Goal: Task Accomplishment & Management: Manage account settings

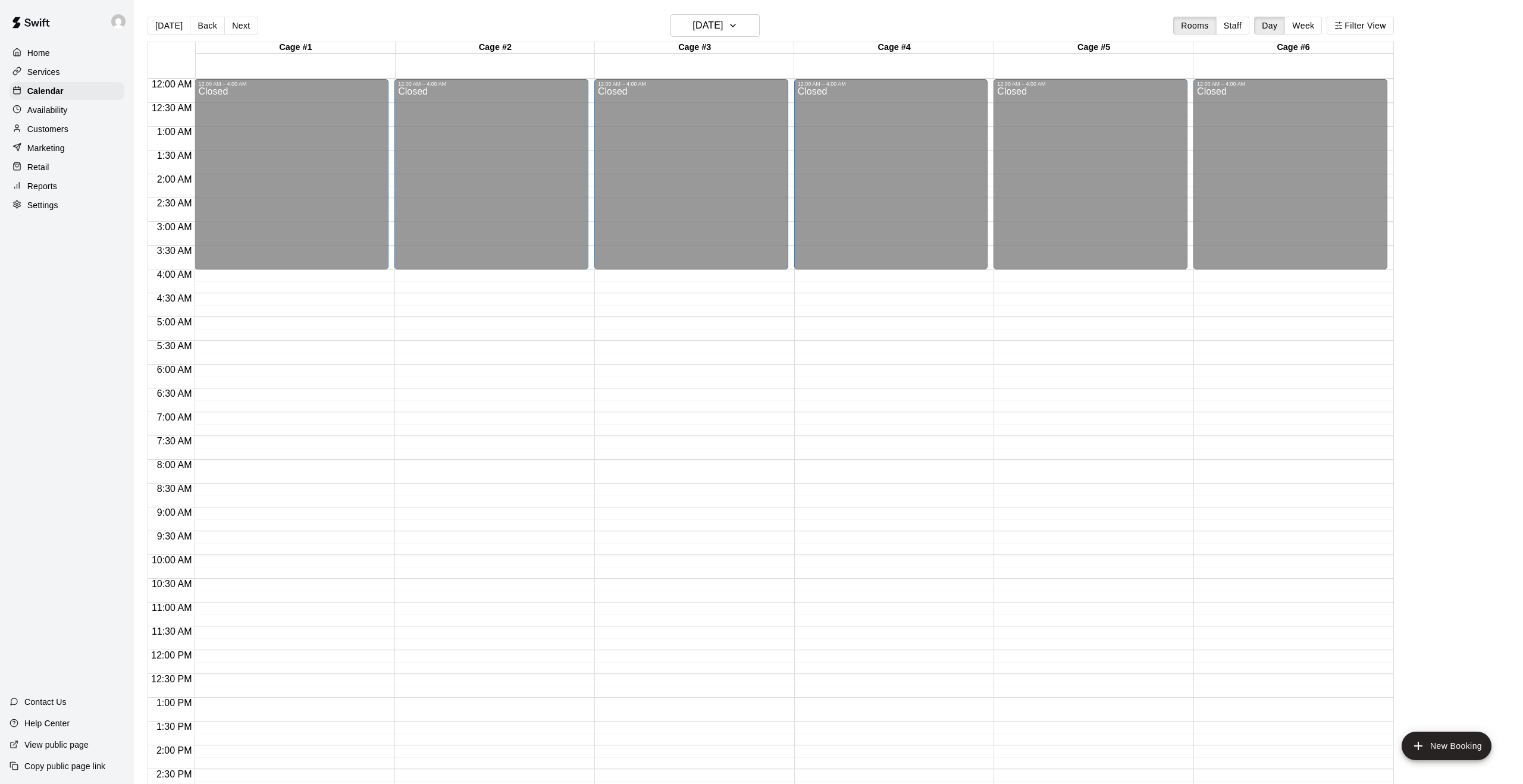
scroll to position [389, 0]
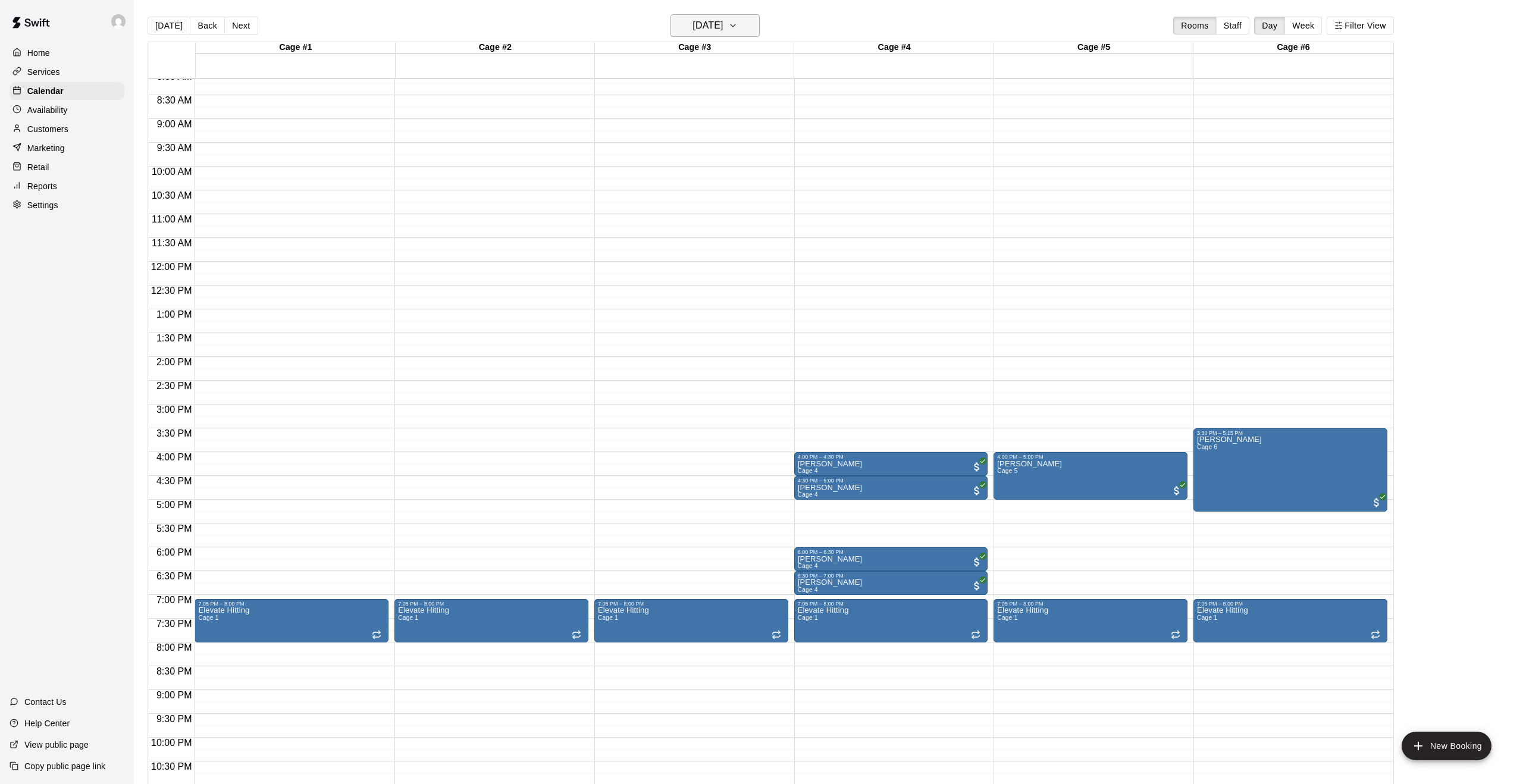
click at [738, 28] on icon "button" at bounding box center [732, 25] width 9 height 14
click at [711, 152] on button "17" at bounding box center [713, 150] width 22 height 22
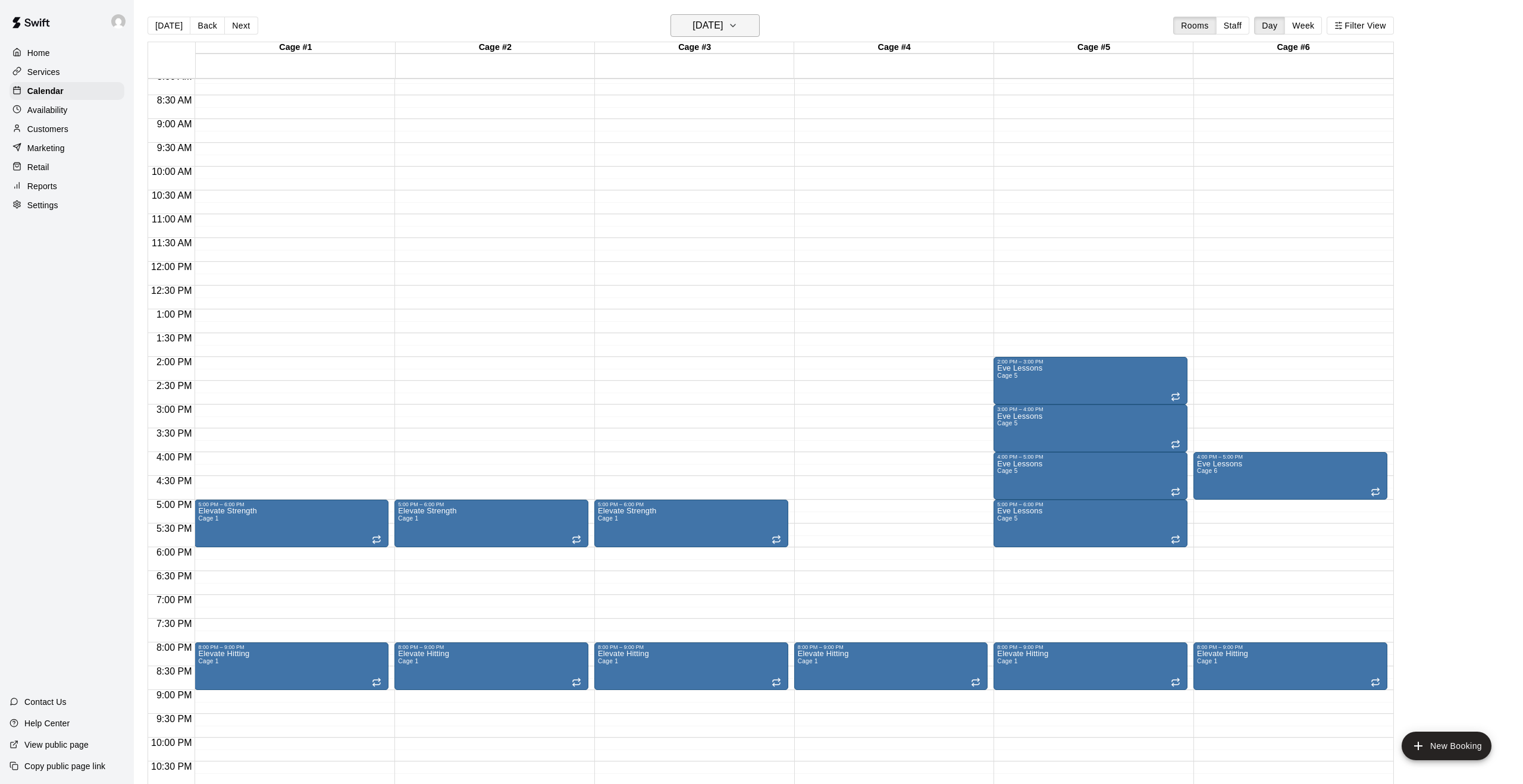
click at [738, 24] on icon "button" at bounding box center [732, 25] width 9 height 14
click at [687, 151] on button "16" at bounding box center [689, 150] width 22 height 22
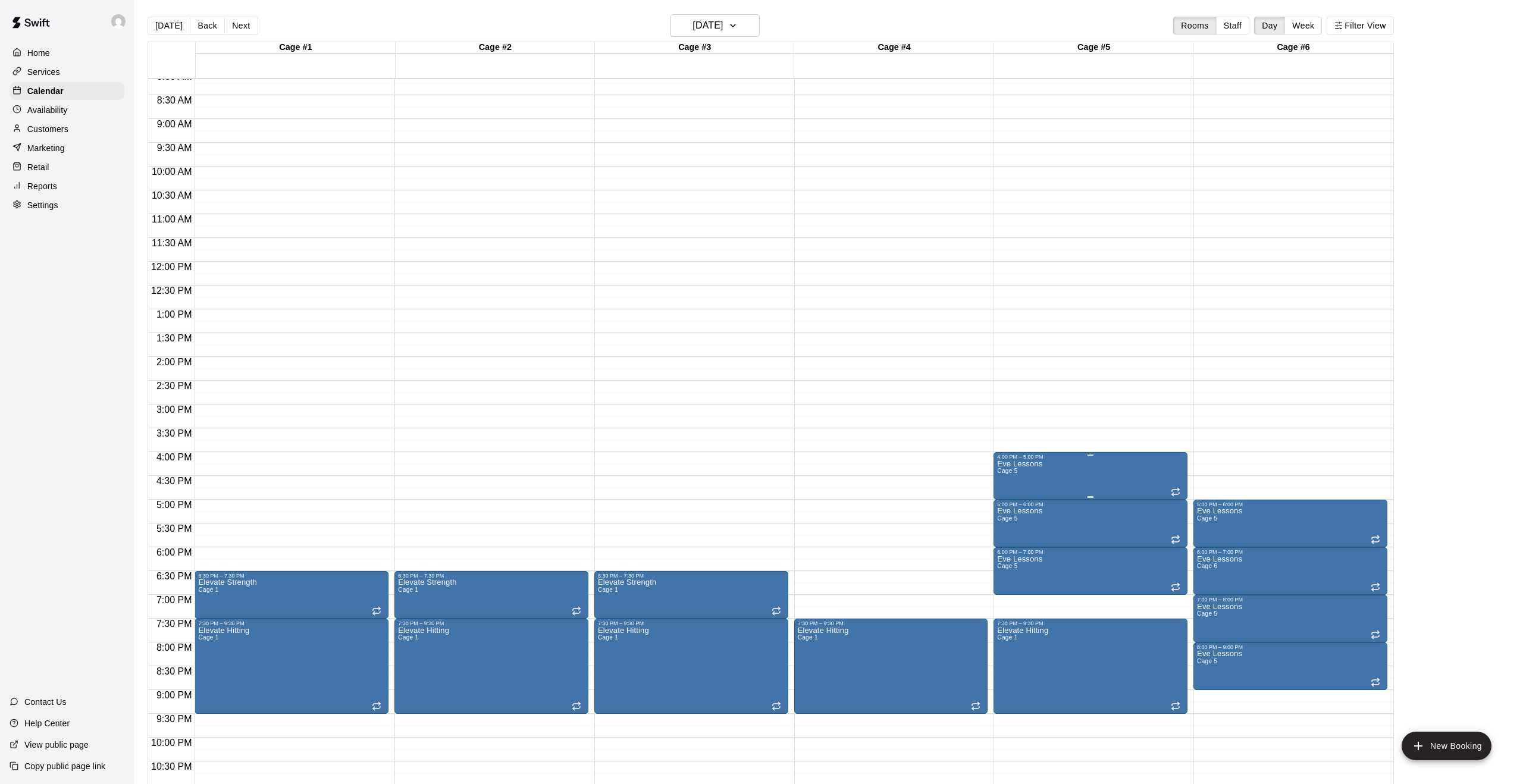
click at [1010, 530] on icon "delete" at bounding box center [1010, 528] width 8 height 11
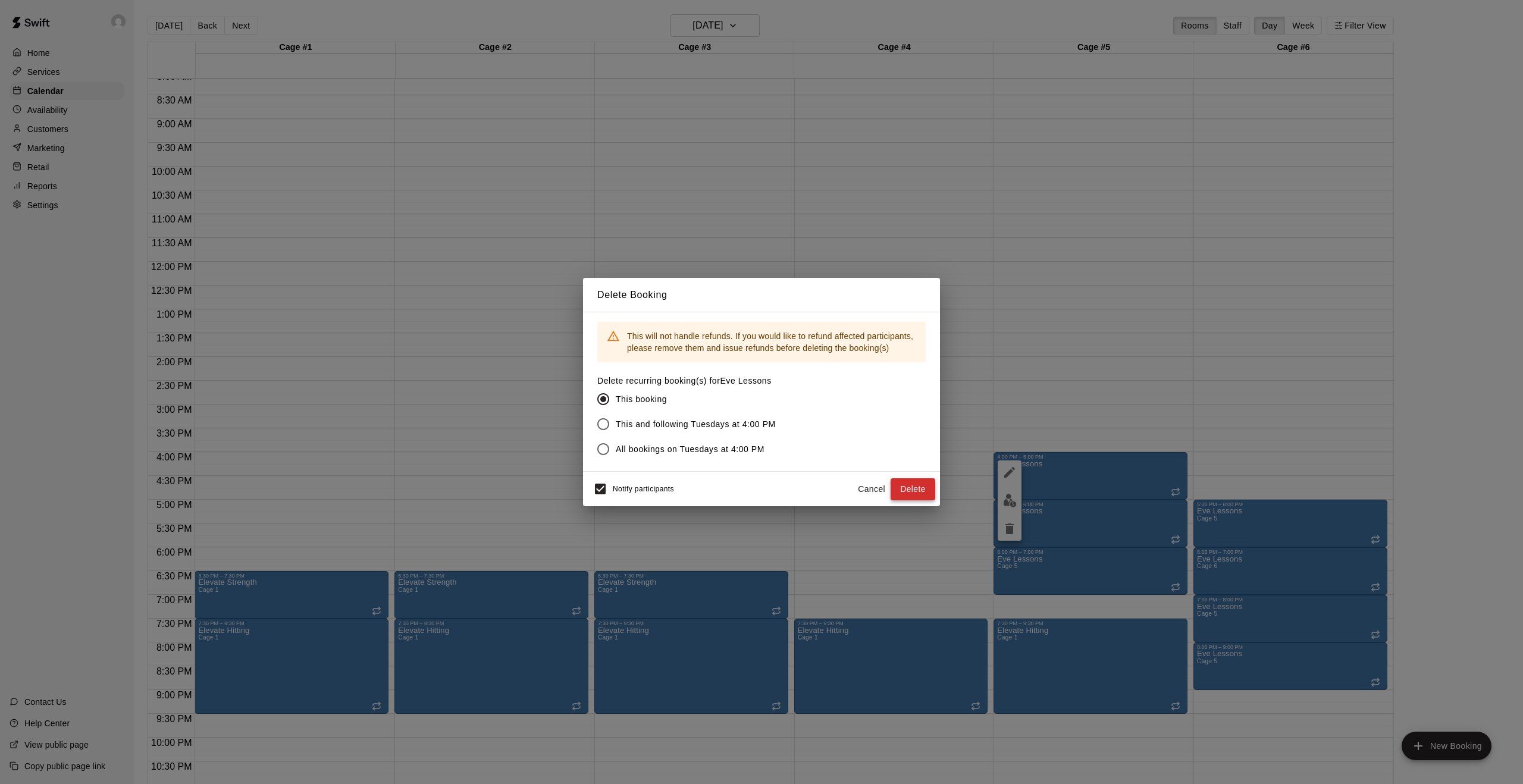
click at [920, 488] on button "Delete" at bounding box center [913, 489] width 45 height 22
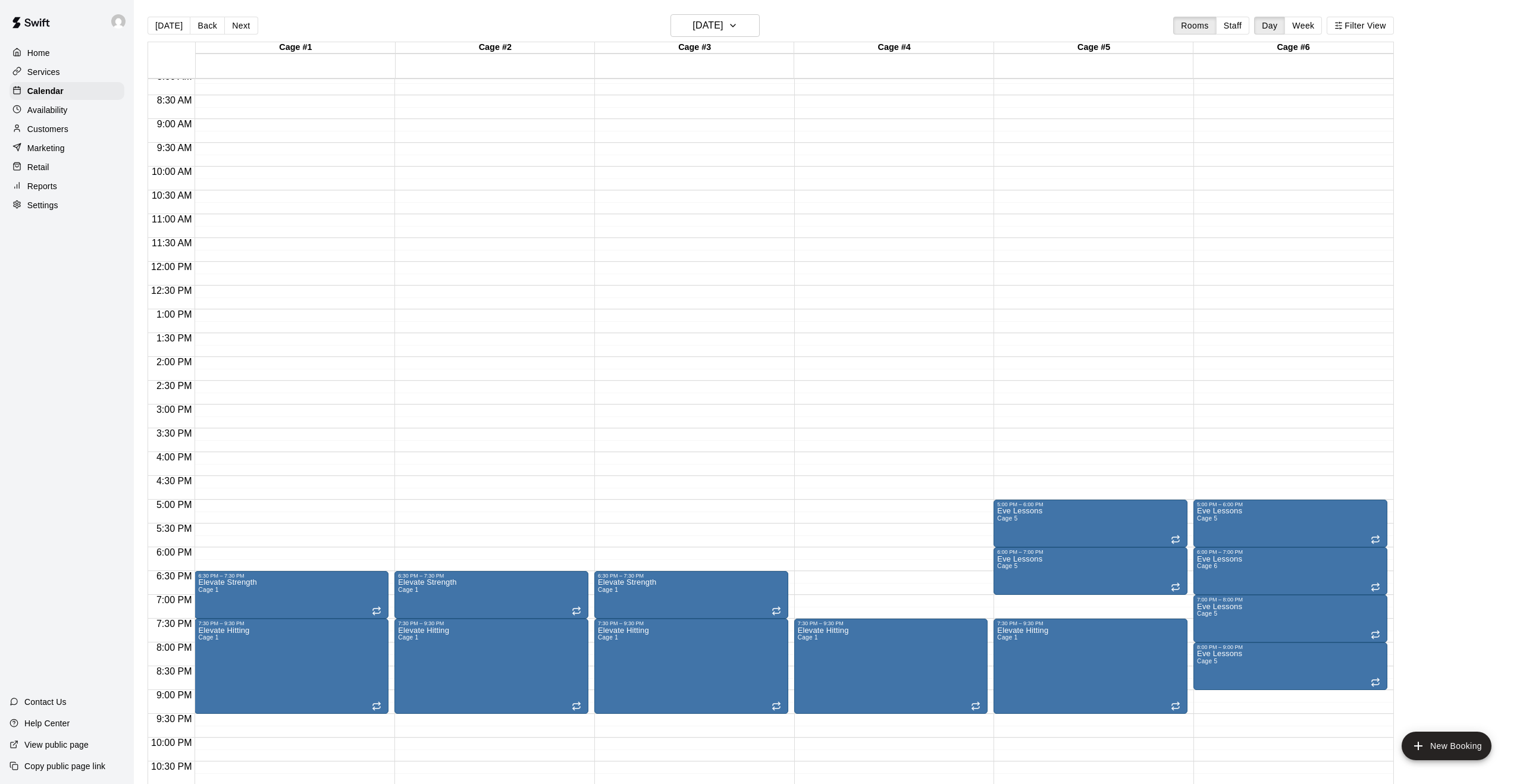
click at [1009, 578] on icon "delete" at bounding box center [1010, 576] width 8 height 11
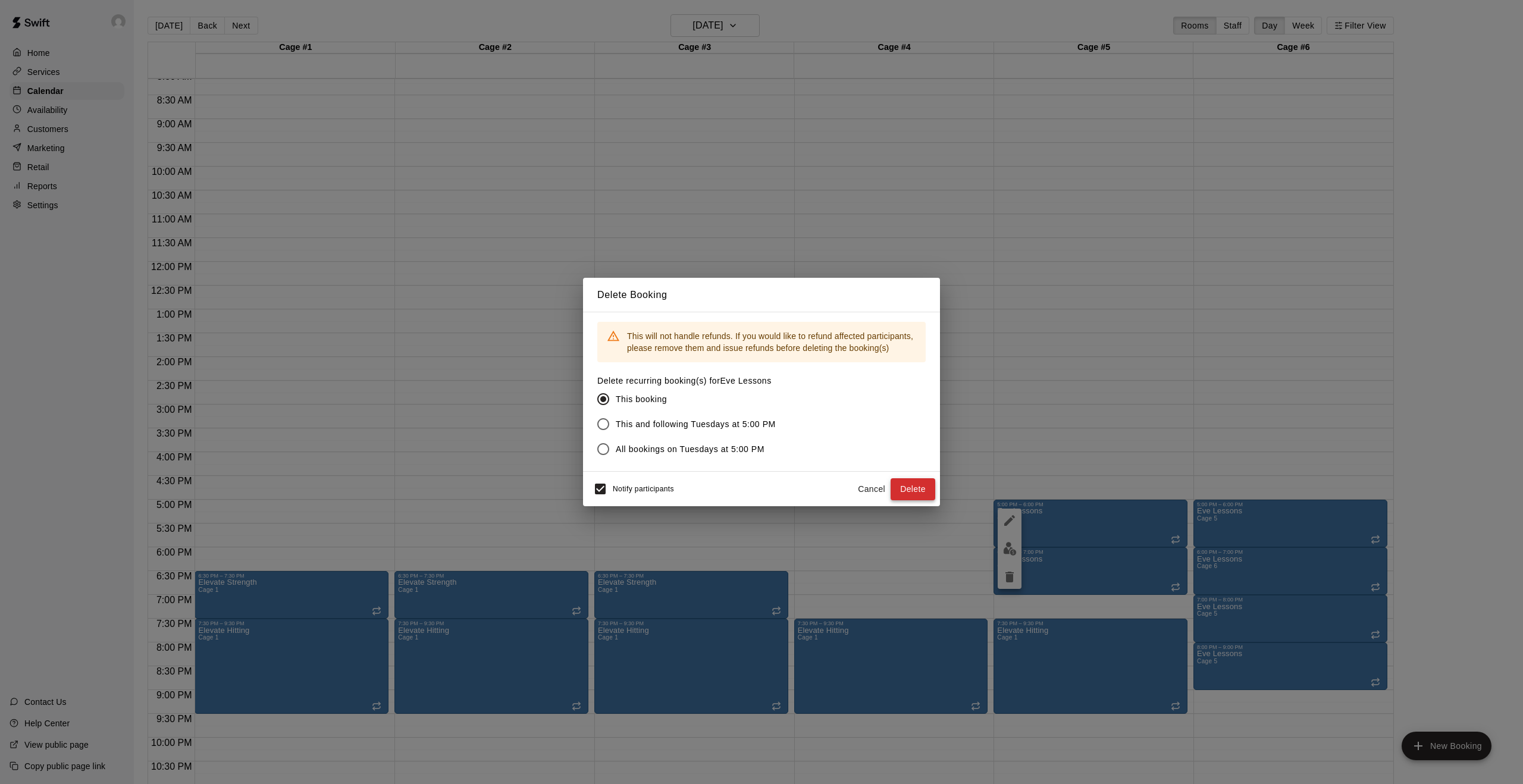
click at [910, 487] on button "Delete" at bounding box center [913, 489] width 45 height 22
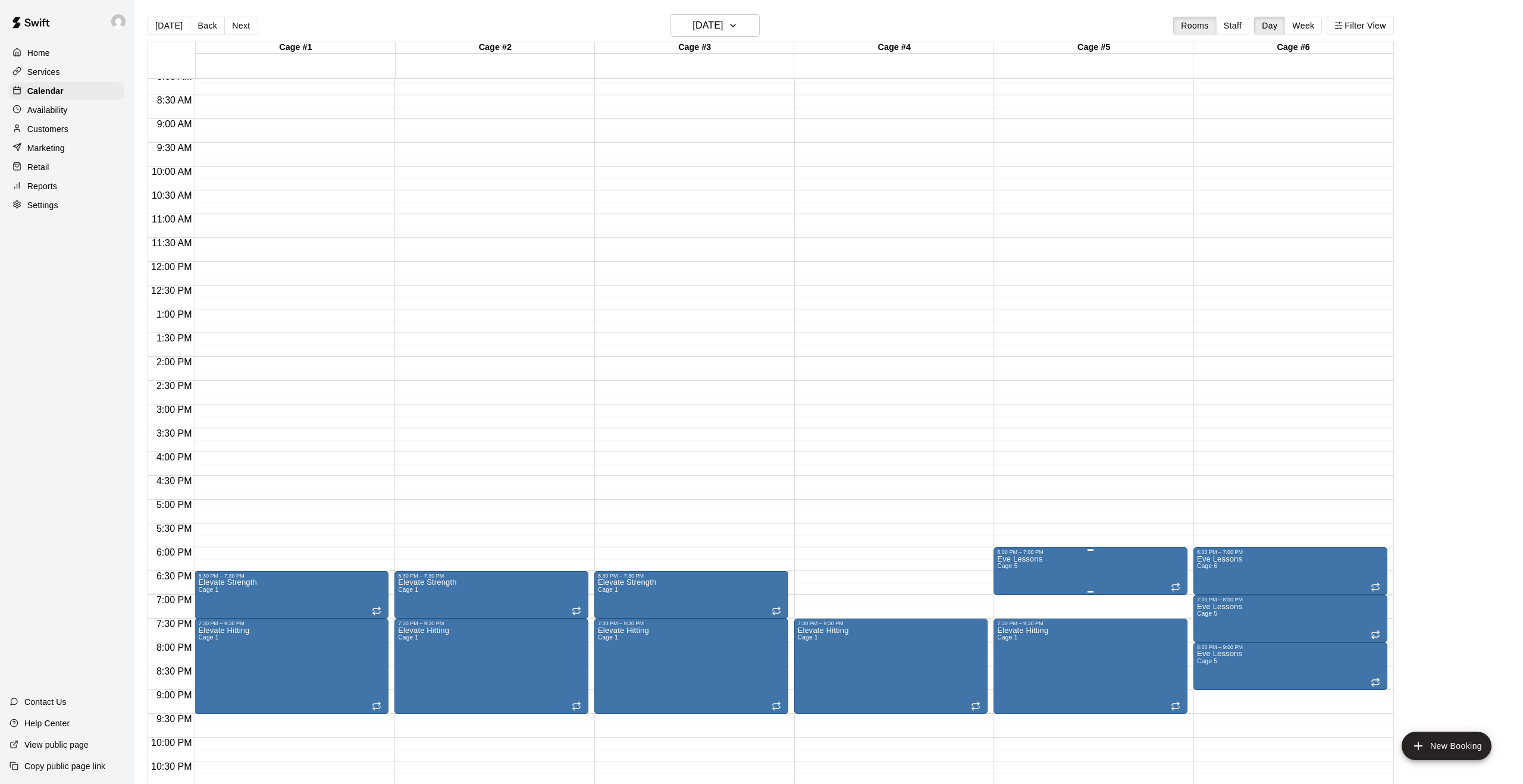
click at [1003, 621] on icon "delete" at bounding box center [1010, 624] width 14 height 14
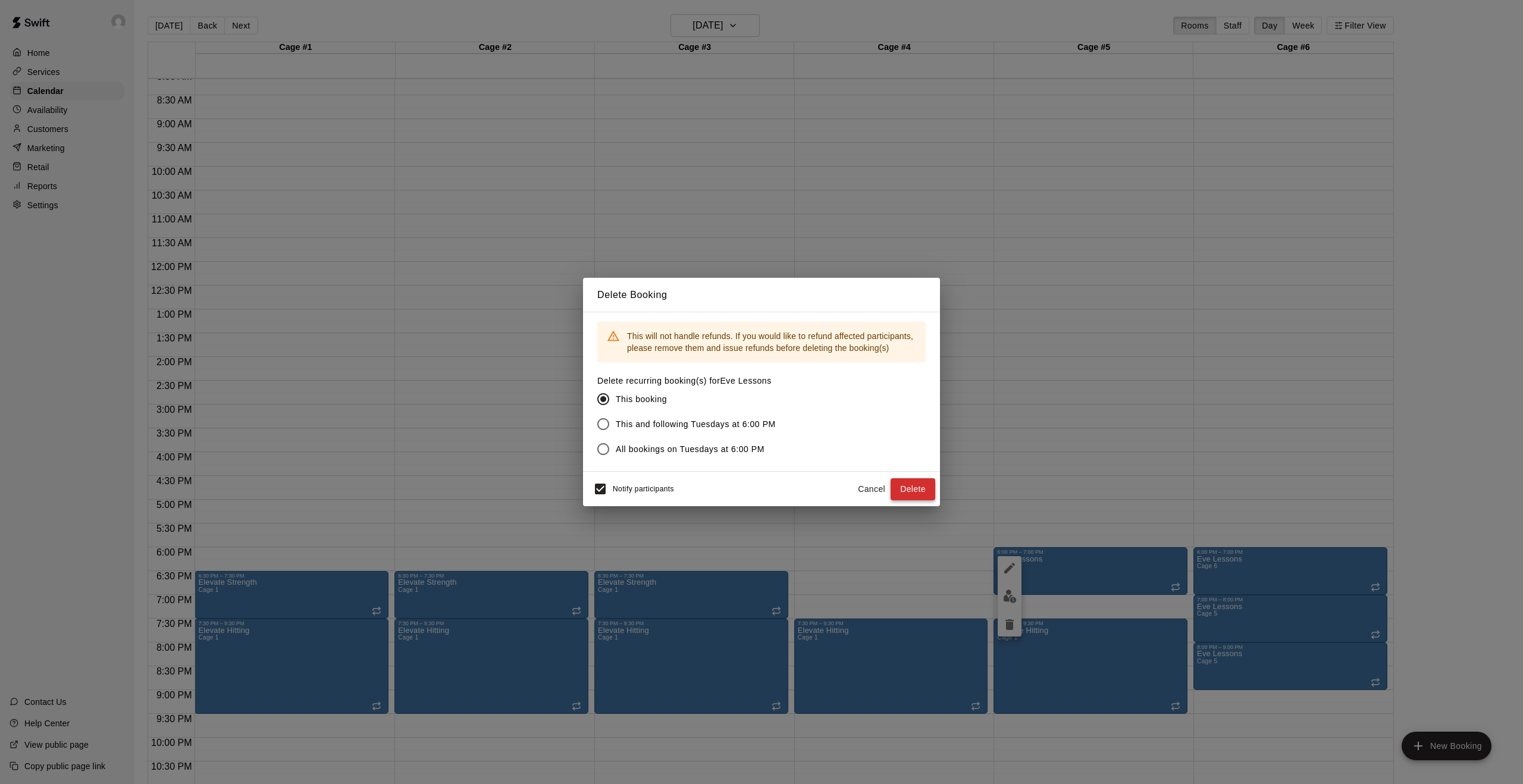
click at [915, 488] on button "Delete" at bounding box center [913, 489] width 45 height 22
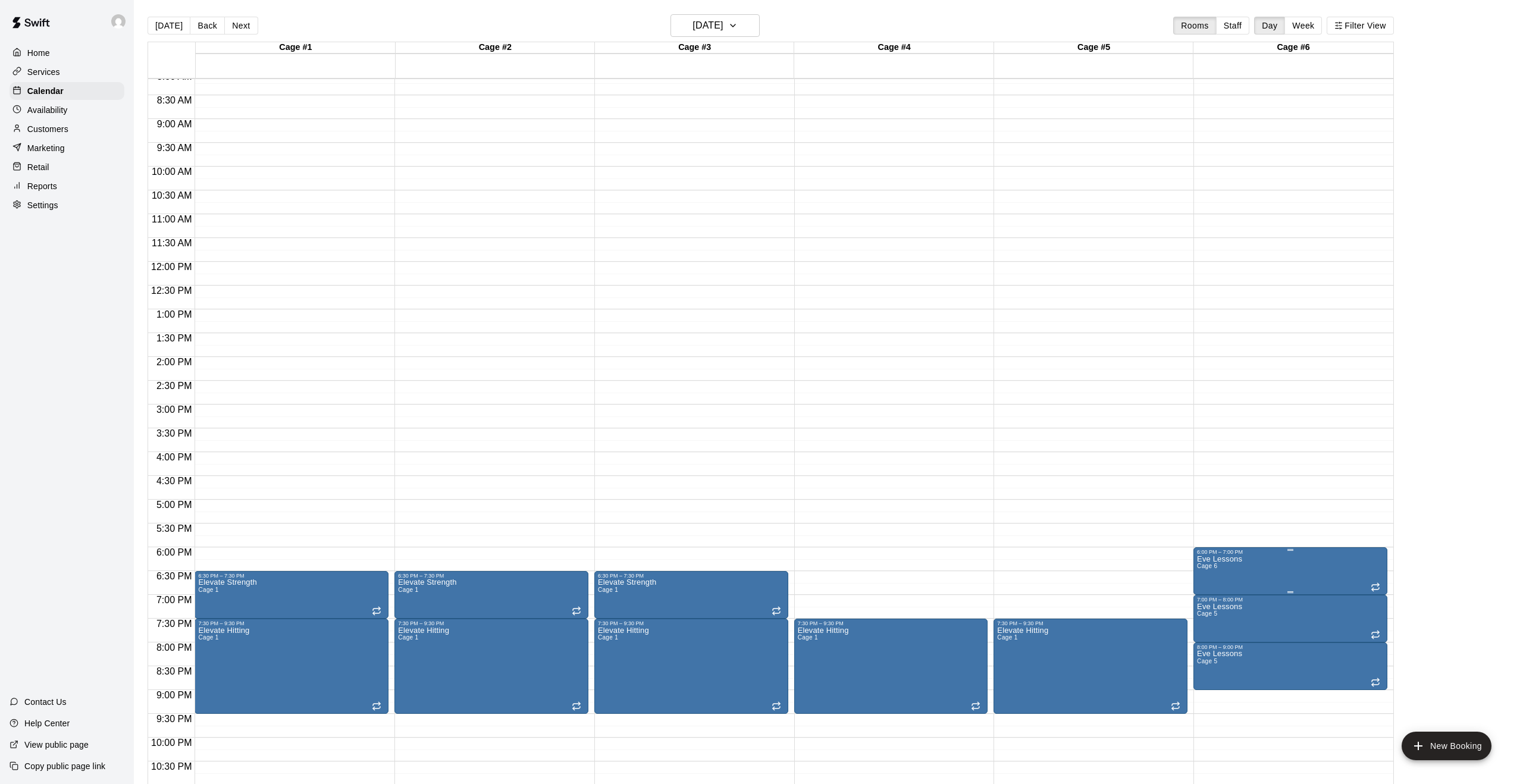
click at [1212, 625] on icon "delete" at bounding box center [1209, 624] width 8 height 11
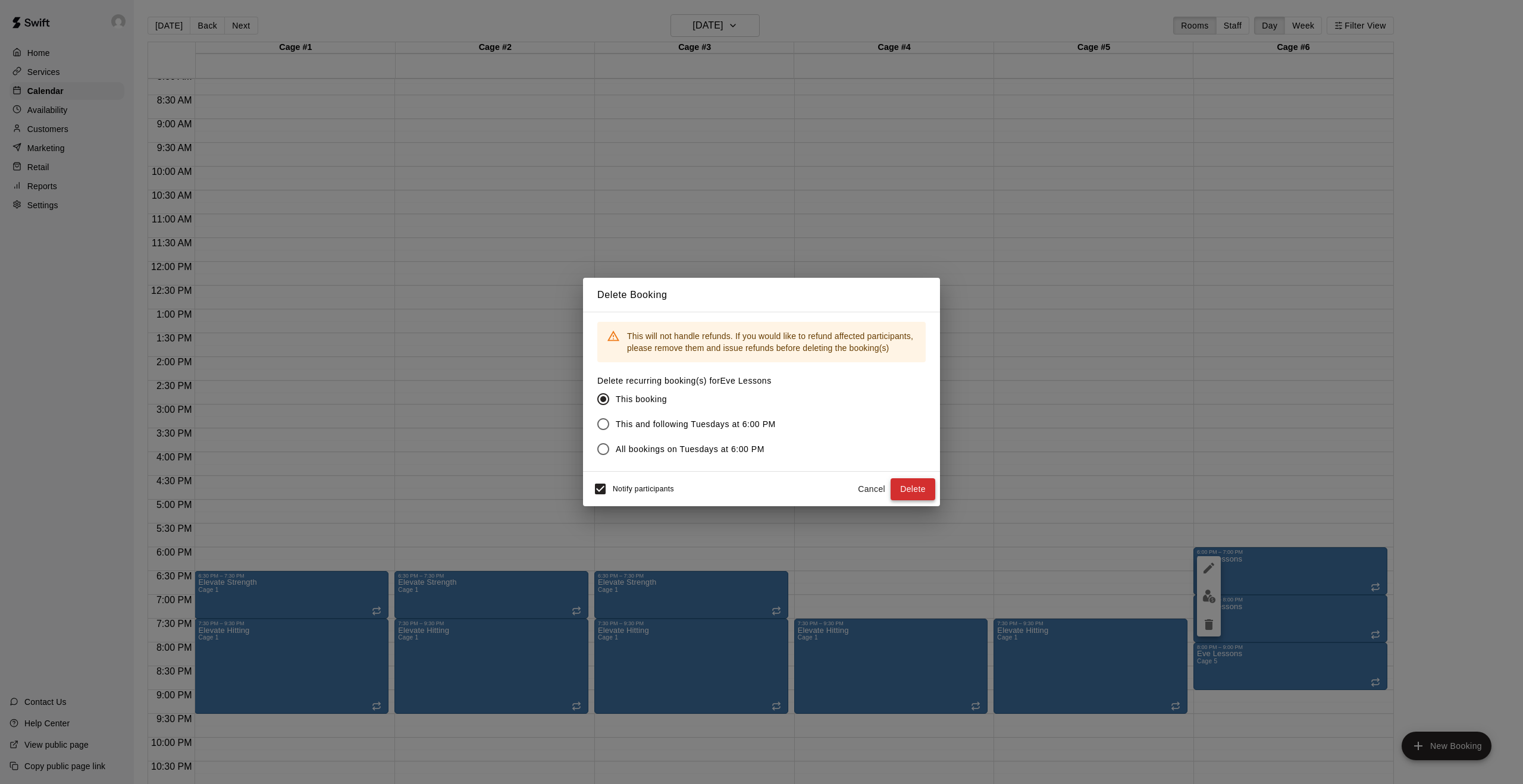
click at [905, 483] on button "Delete" at bounding box center [913, 489] width 45 height 22
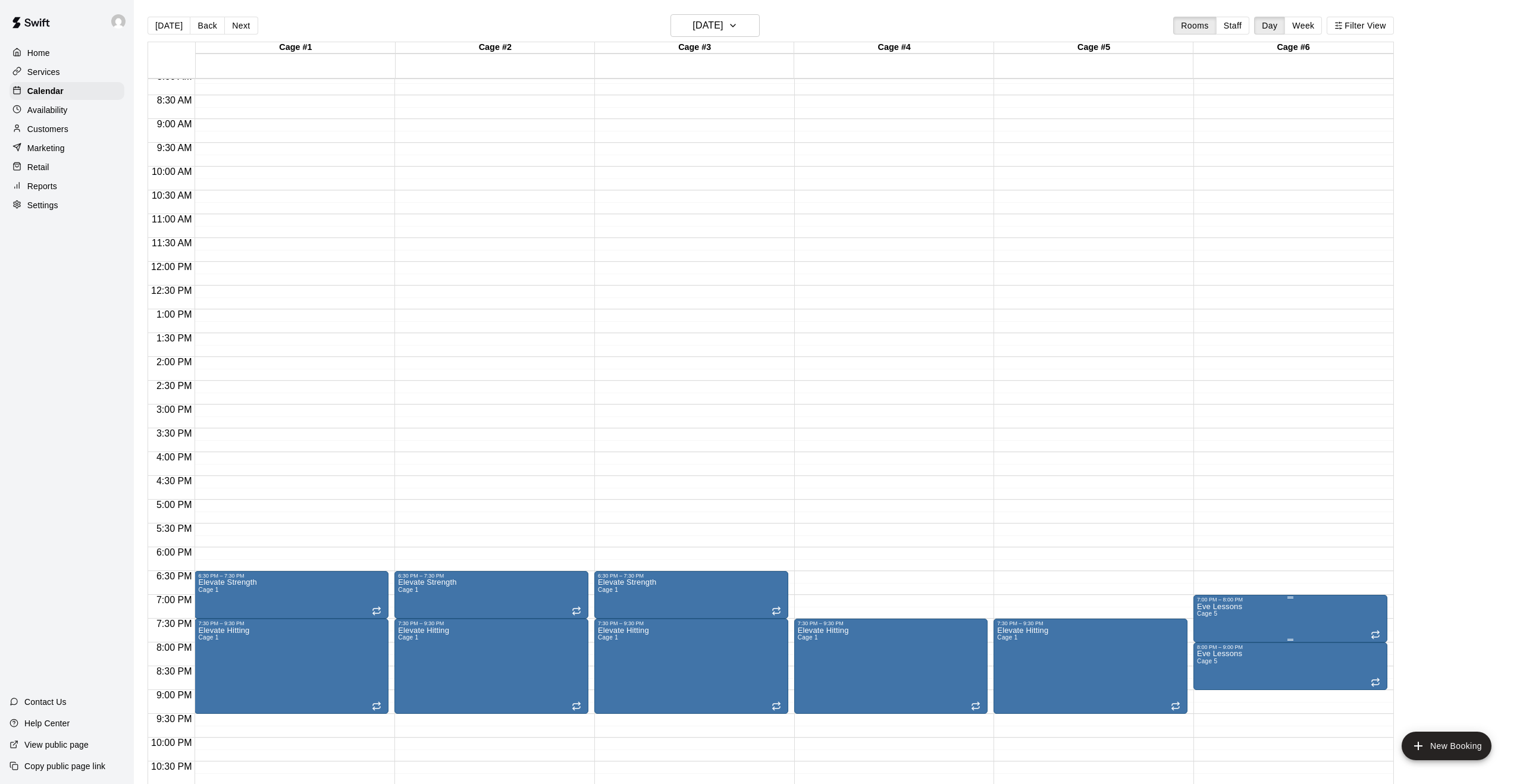
click at [1214, 671] on icon "delete" at bounding box center [1209, 672] width 14 height 14
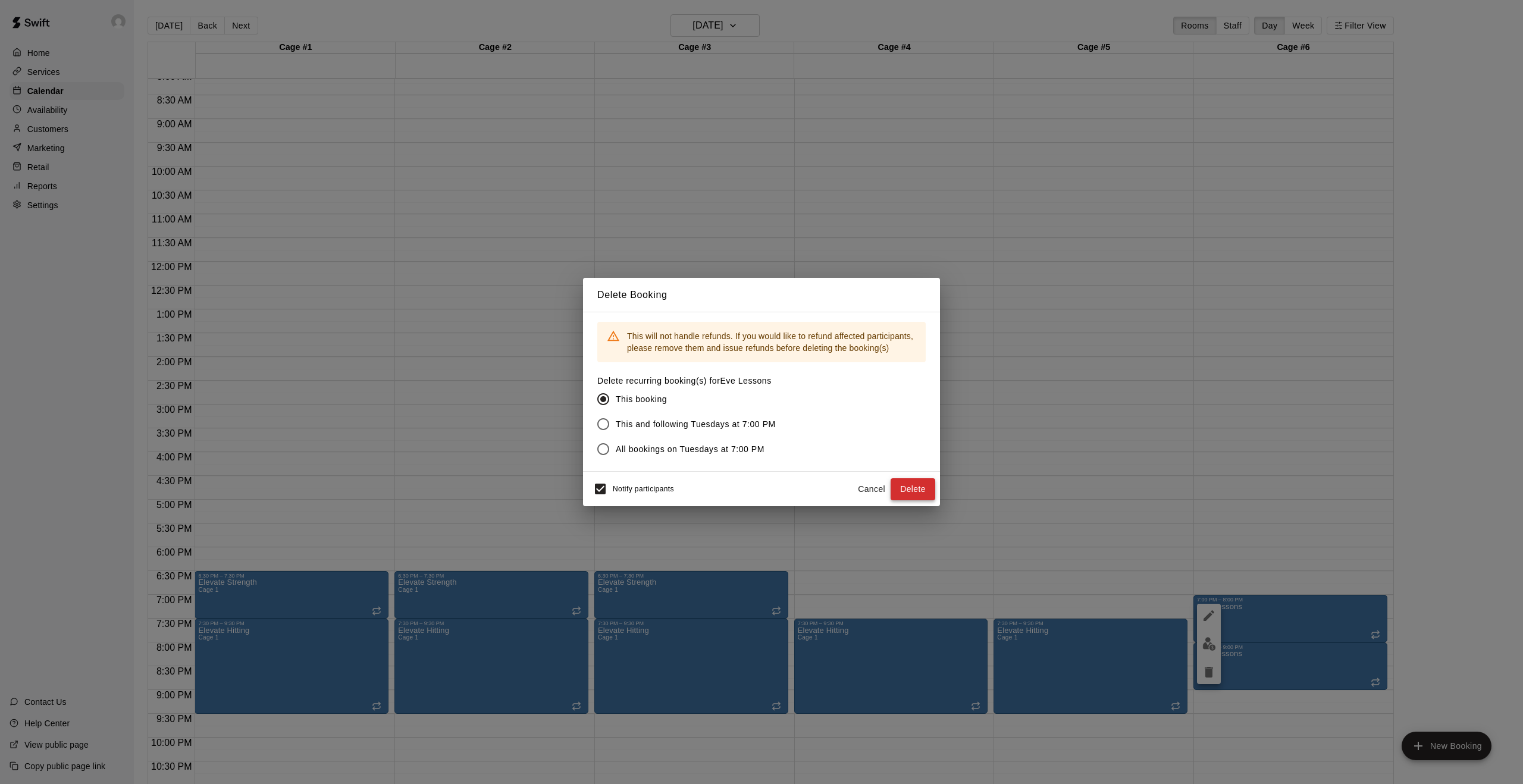
click at [920, 490] on button "Delete" at bounding box center [913, 489] width 45 height 22
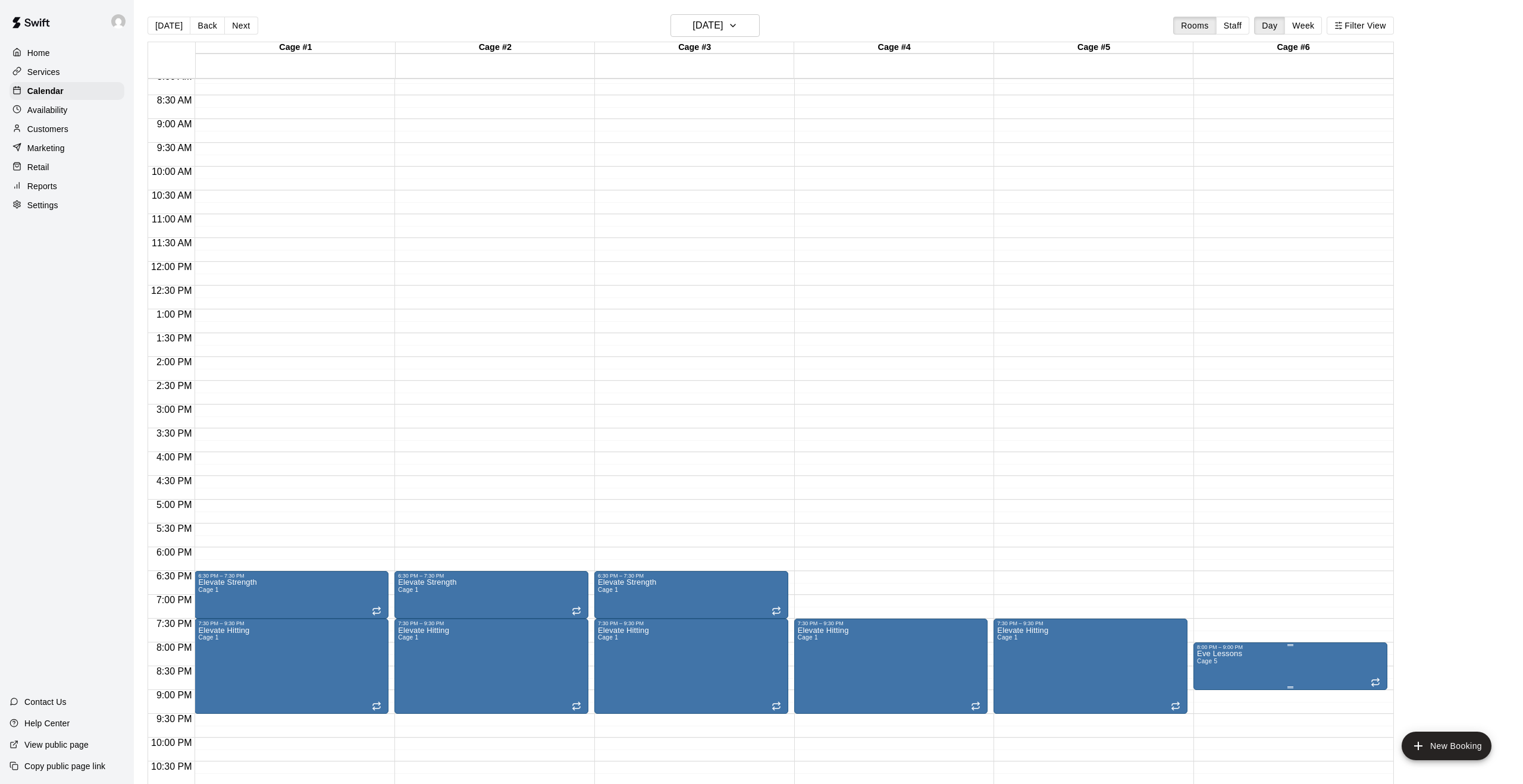
click at [1212, 722] on icon "delete" at bounding box center [1209, 719] width 8 height 11
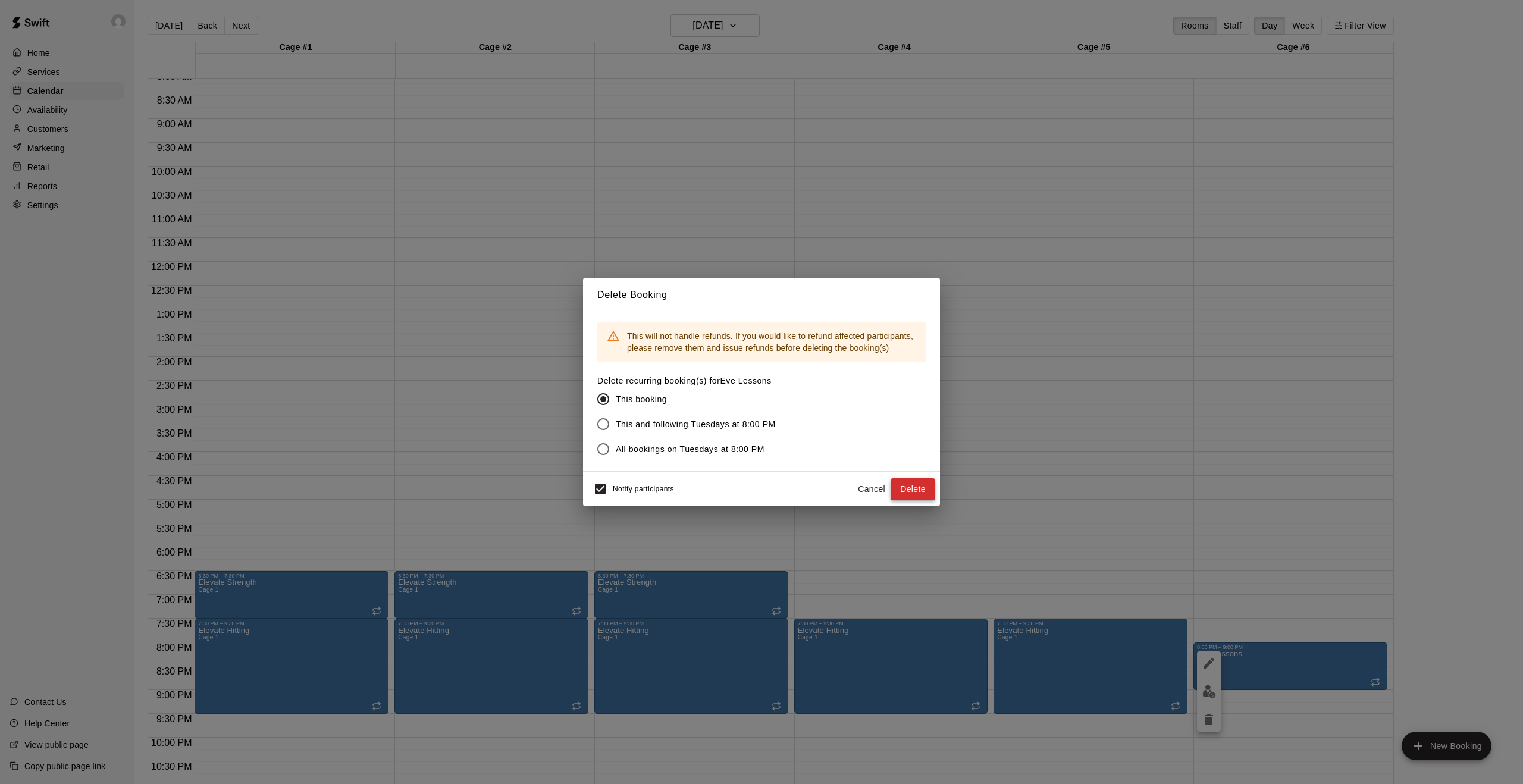
click at [920, 483] on button "Delete" at bounding box center [913, 489] width 45 height 22
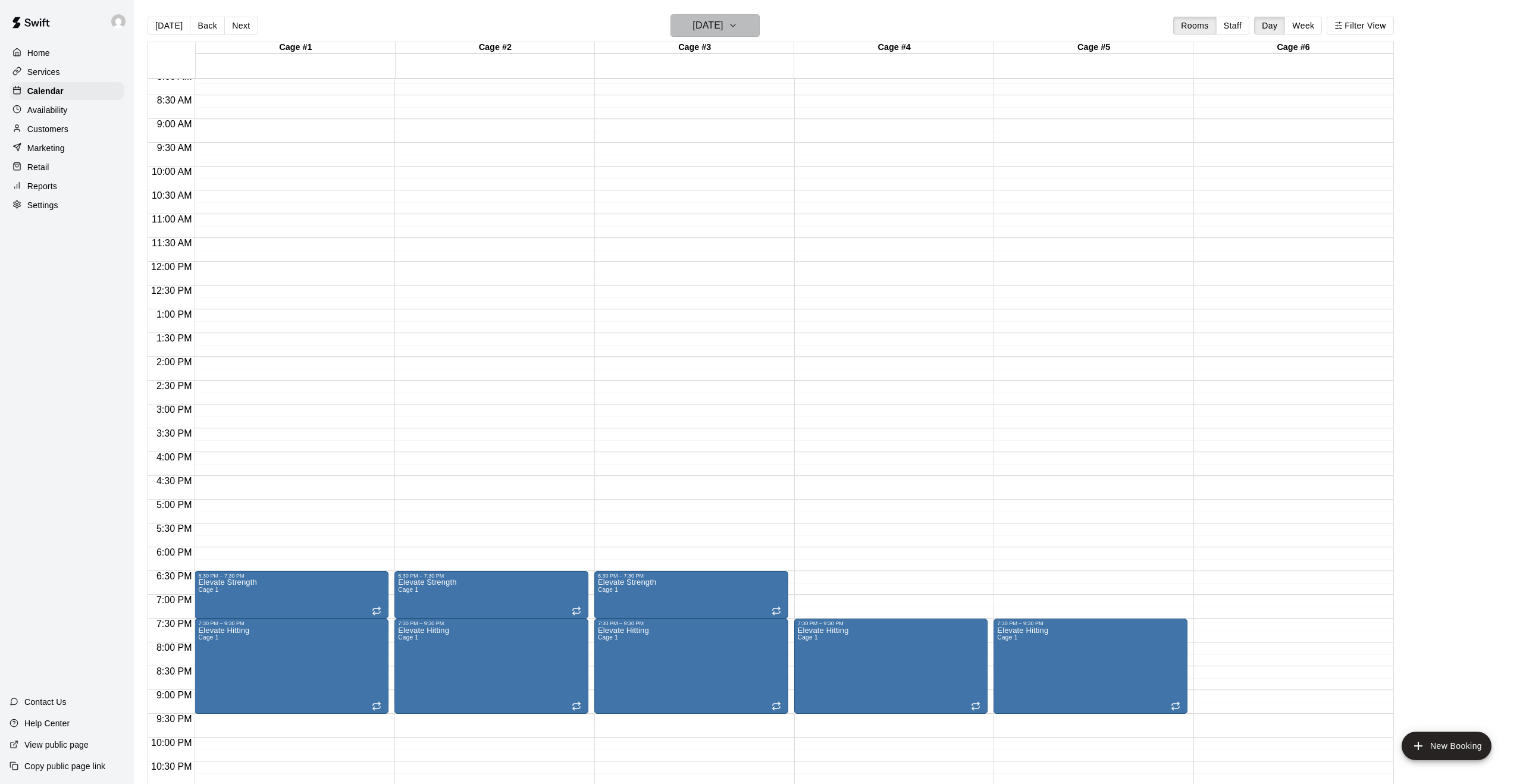
click at [738, 24] on icon "button" at bounding box center [732, 25] width 9 height 14
click at [717, 146] on button "17" at bounding box center [713, 150] width 22 height 22
